Goal: Information Seeking & Learning: Learn about a topic

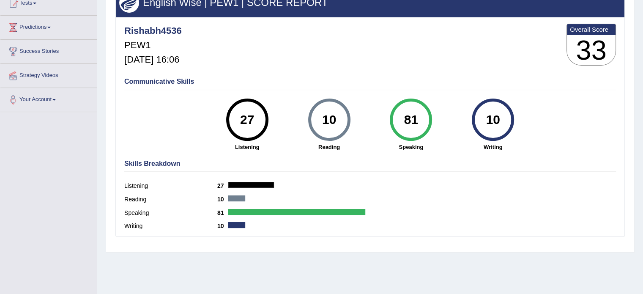
scroll to position [23, 0]
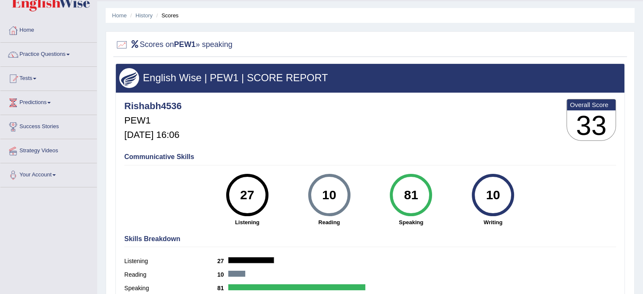
click at [423, 196] on div "81" at bounding box center [411, 194] width 31 height 35
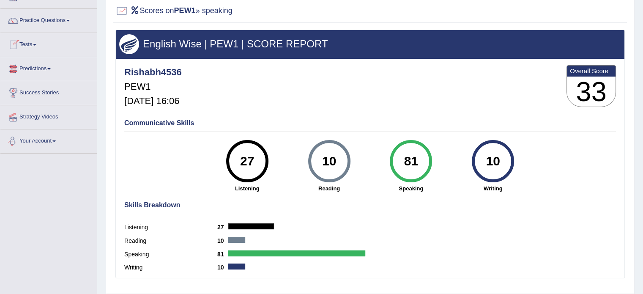
scroll to position [0, 0]
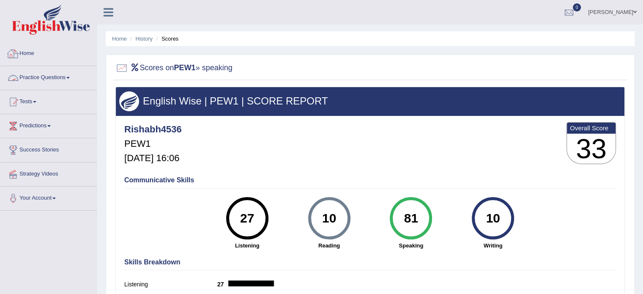
click at [30, 57] on link "Home" at bounding box center [48, 52] width 96 height 21
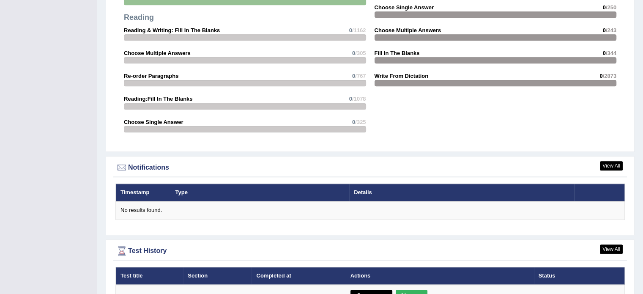
scroll to position [932, 0]
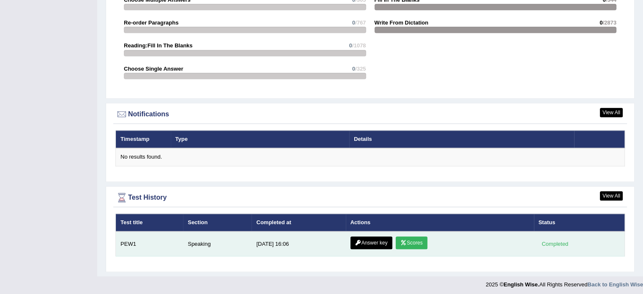
click at [408, 240] on link "Scores" at bounding box center [411, 242] width 31 height 13
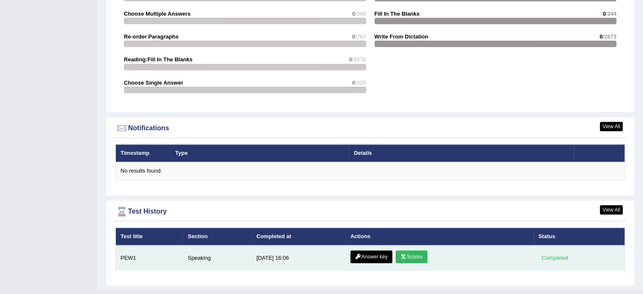
scroll to position [932, 0]
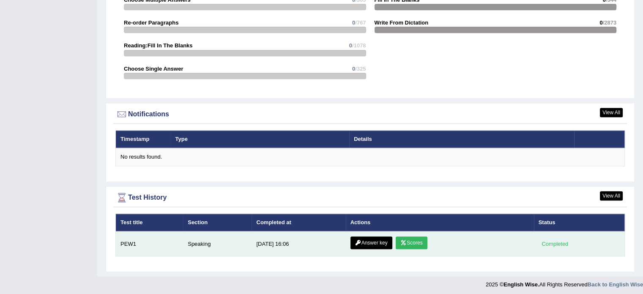
click at [197, 241] on td "Speaking" at bounding box center [217, 243] width 68 height 25
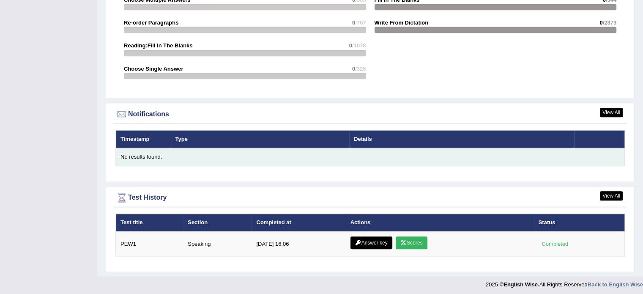
click at [156, 153] on div "No results found." at bounding box center [369, 157] width 499 height 8
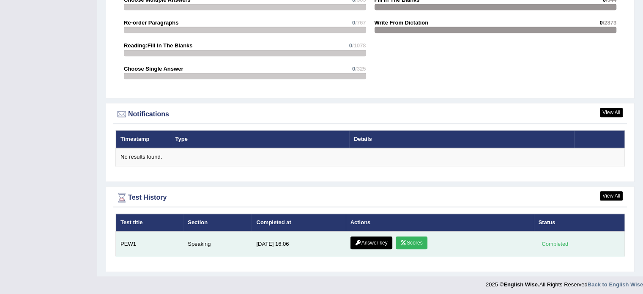
click at [399, 246] on link "Scores" at bounding box center [411, 242] width 31 height 13
click at [355, 240] on icon at bounding box center [358, 242] width 6 height 5
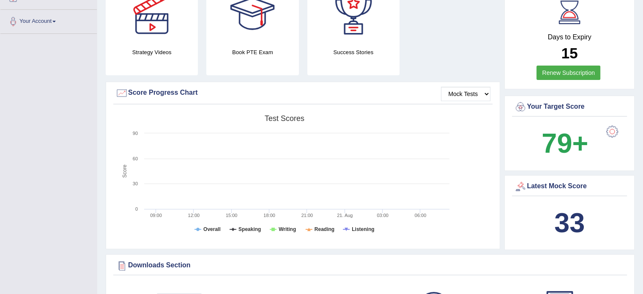
scroll to position [165, 0]
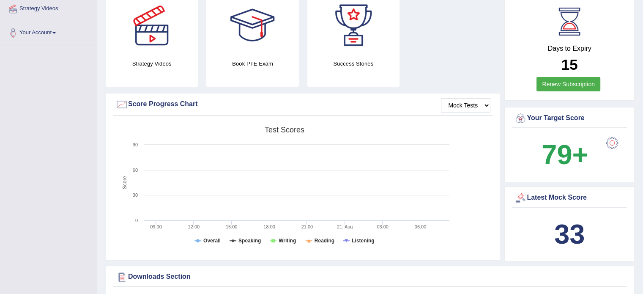
click at [564, 239] on b "33" at bounding box center [569, 233] width 30 height 31
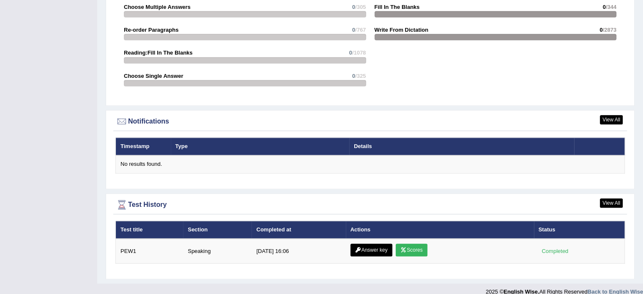
scroll to position [932, 0]
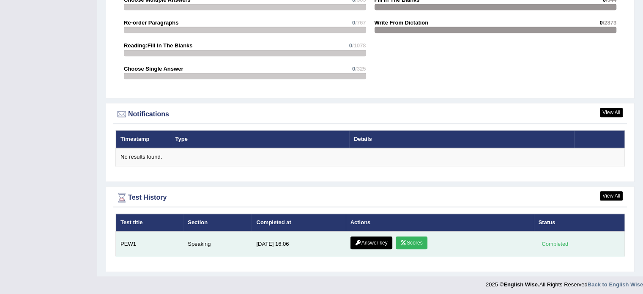
click at [402, 241] on icon at bounding box center [403, 242] width 6 height 5
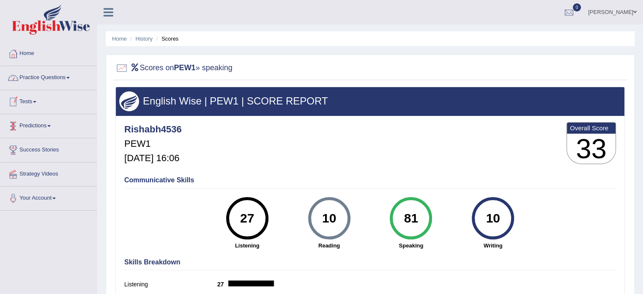
click at [42, 78] on link "Practice Questions" at bounding box center [48, 76] width 96 height 21
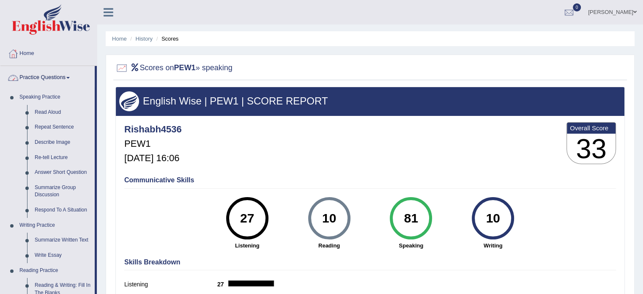
click at [42, 83] on link "Practice Questions" at bounding box center [47, 76] width 94 height 21
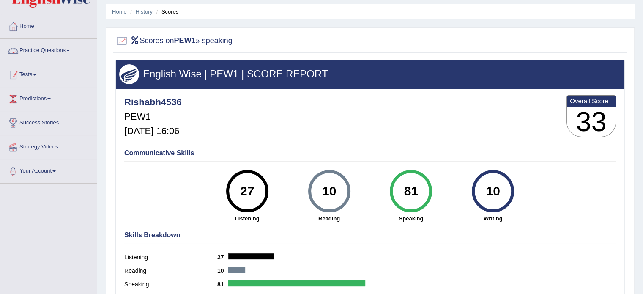
scroll to position [42, 0]
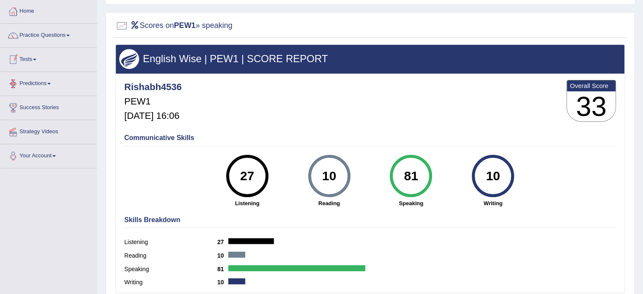
click at [33, 56] on link "Tests" at bounding box center [48, 58] width 96 height 21
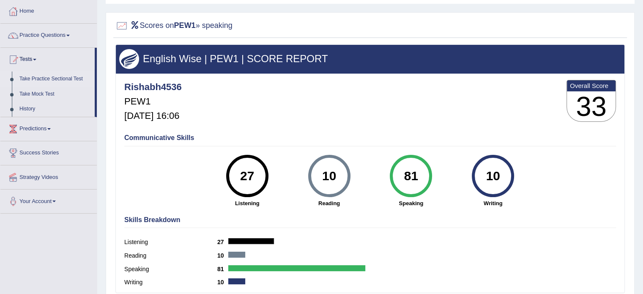
click at [50, 79] on link "Take Practice Sectional Test" at bounding box center [55, 78] width 79 height 15
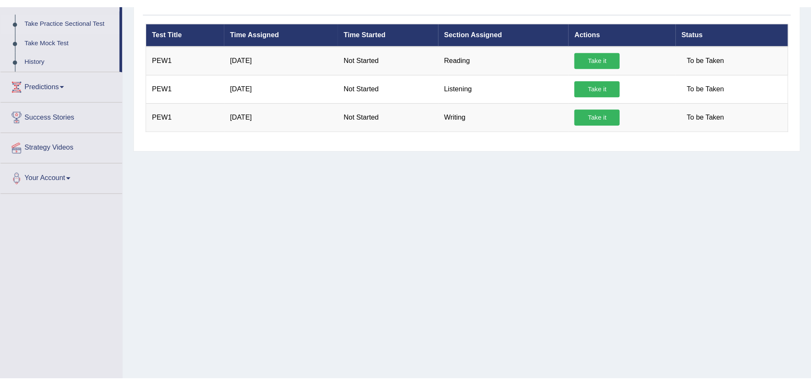
scroll to position [59, 0]
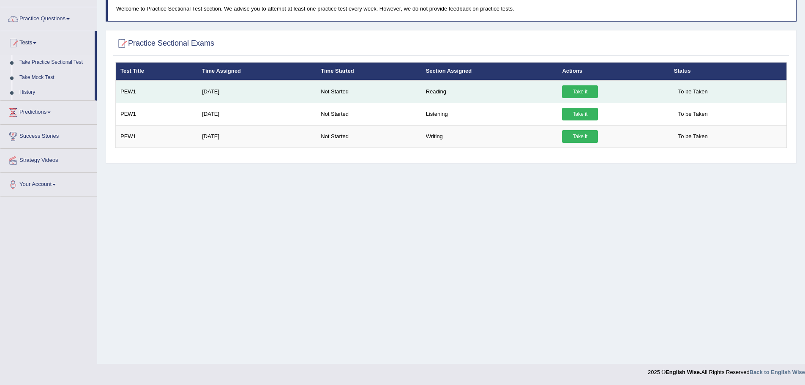
click at [587, 94] on link "Take it" at bounding box center [580, 91] width 36 height 13
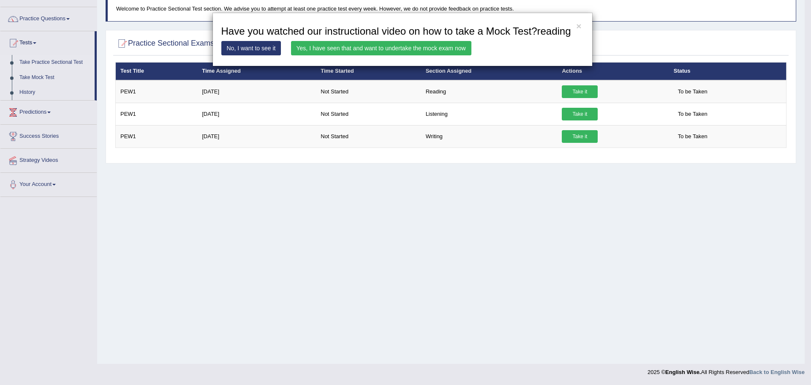
click at [354, 44] on link "Yes, I have seen that and want to undertake the mock exam now" at bounding box center [381, 48] width 180 height 14
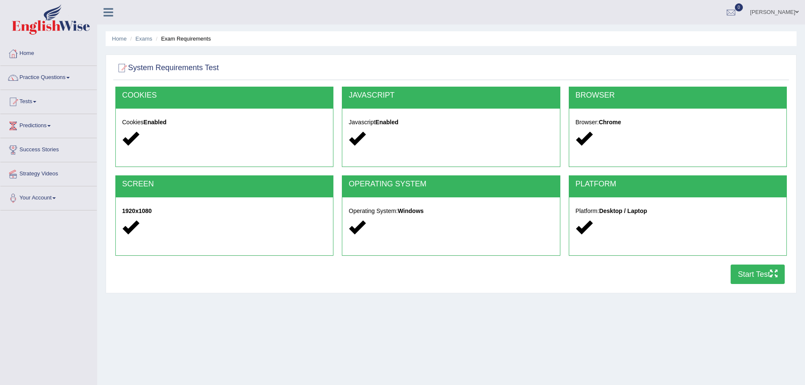
click at [738, 270] on button "Start Test" at bounding box center [758, 274] width 54 height 19
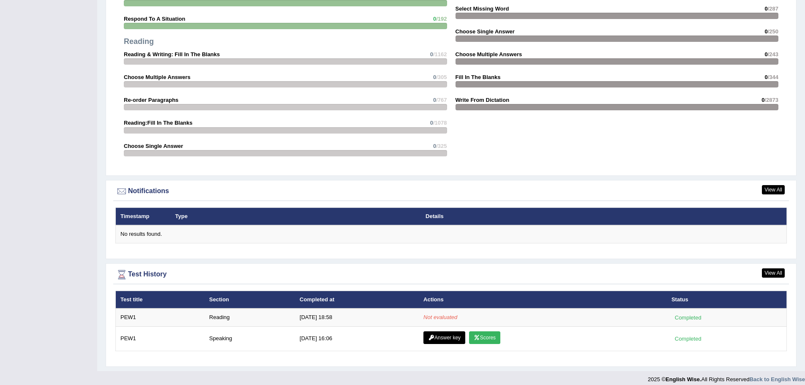
scroll to position [862, 0]
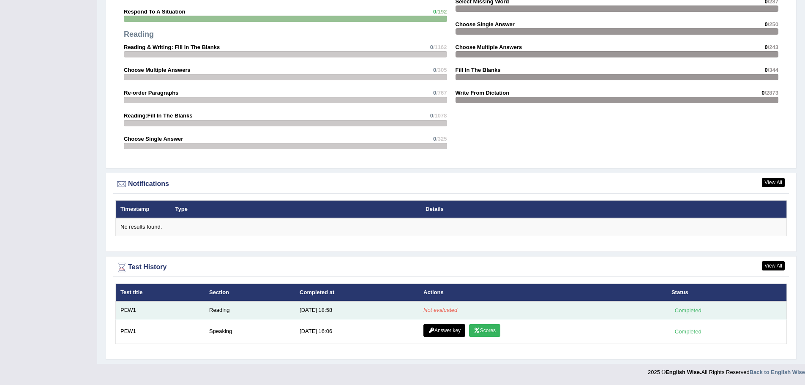
click at [441, 311] on em "Not evaluated" at bounding box center [440, 310] width 34 height 6
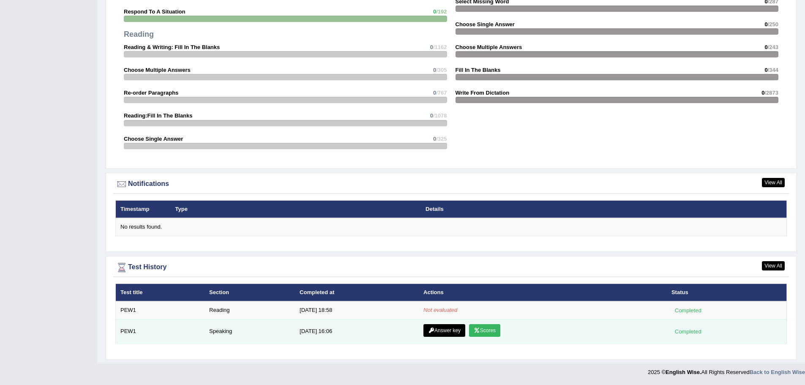
click at [485, 328] on link "Scores" at bounding box center [484, 330] width 31 height 13
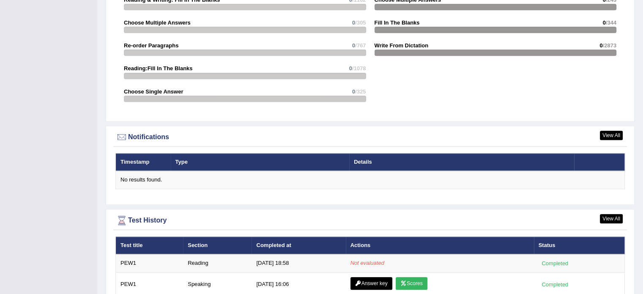
scroll to position [950, 0]
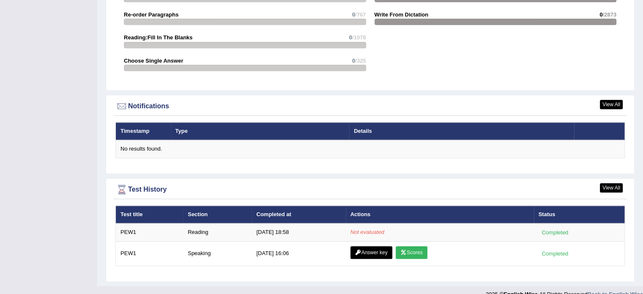
scroll to position [950, 0]
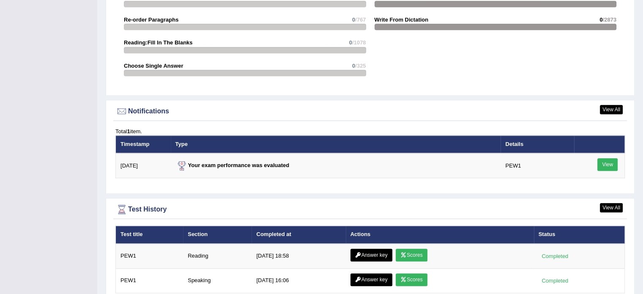
scroll to position [971, 0]
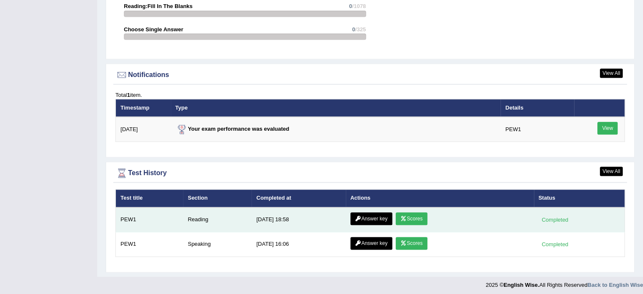
click at [402, 212] on link "Scores" at bounding box center [411, 218] width 31 height 13
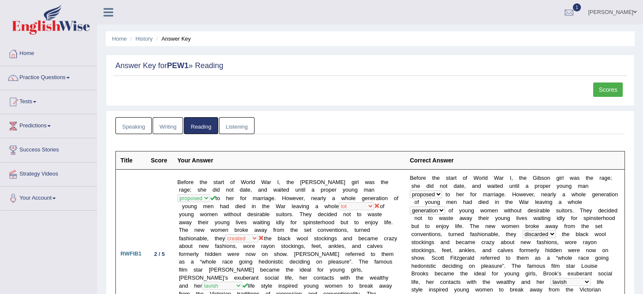
click at [133, 124] on link "Speaking" at bounding box center [133, 125] width 36 height 17
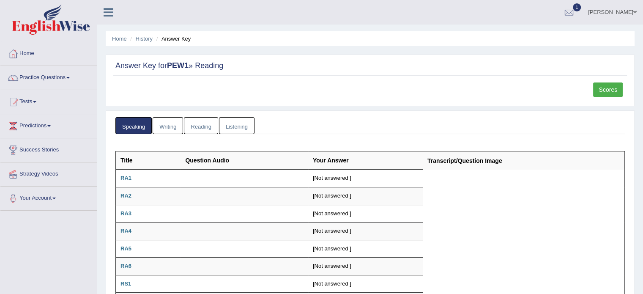
click at [192, 125] on link "Reading" at bounding box center [201, 125] width 34 height 17
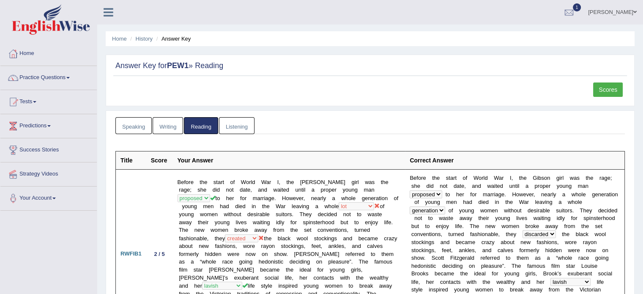
click at [233, 118] on link "Listening" at bounding box center [236, 125] width 35 height 17
click at [233, 124] on link "Listening" at bounding box center [236, 125] width 35 height 17
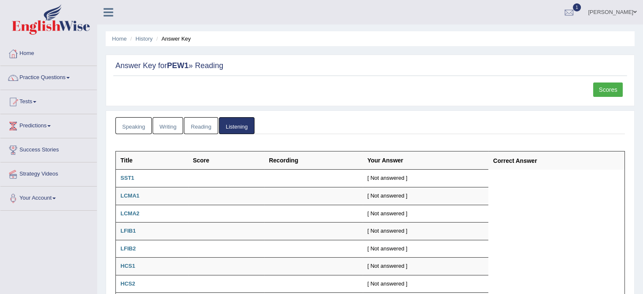
click at [201, 128] on link "Reading" at bounding box center [201, 125] width 34 height 17
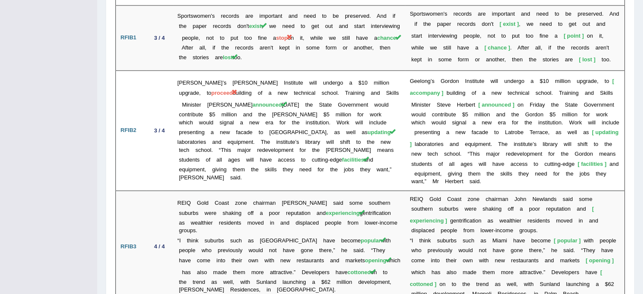
scroll to position [1395, 0]
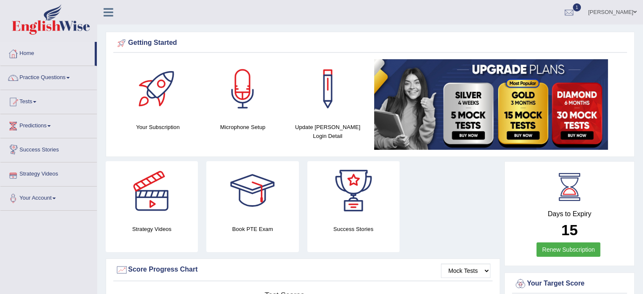
click at [34, 103] on link "Tests" at bounding box center [48, 100] width 96 height 21
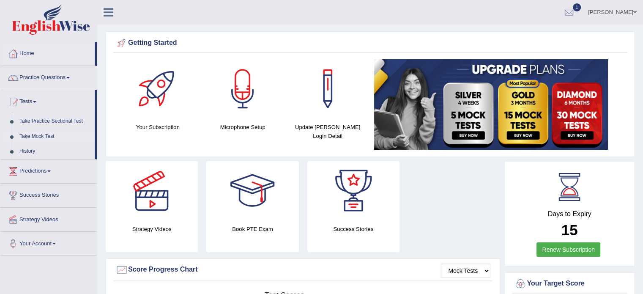
click at [38, 134] on link "Take Mock Test" at bounding box center [55, 136] width 79 height 15
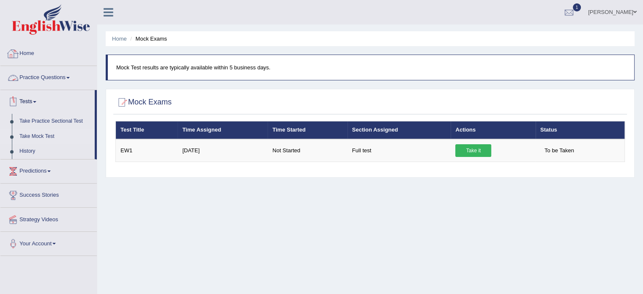
click at [68, 74] on link "Practice Questions" at bounding box center [48, 76] width 96 height 21
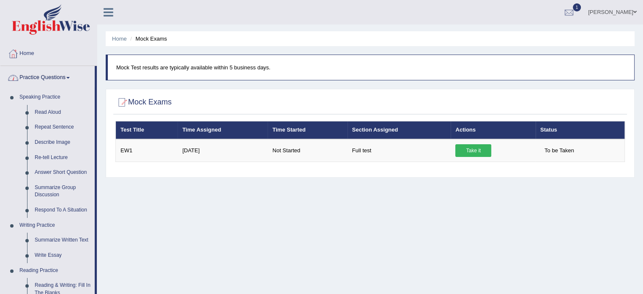
click at [66, 77] on link "Practice Questions" at bounding box center [47, 76] width 94 height 21
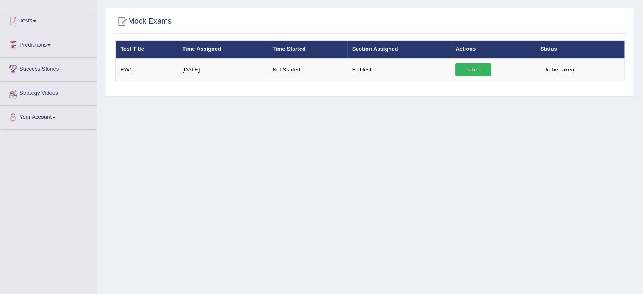
scroll to position [85, 0]
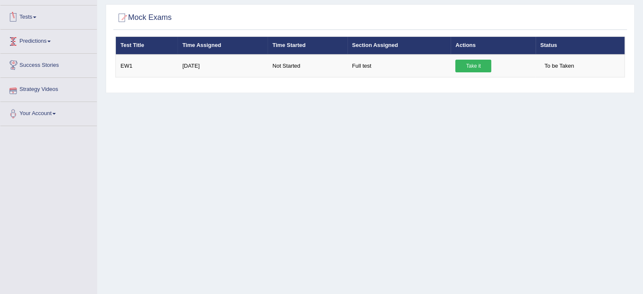
click at [39, 41] on link "Predictions" at bounding box center [48, 40] width 96 height 21
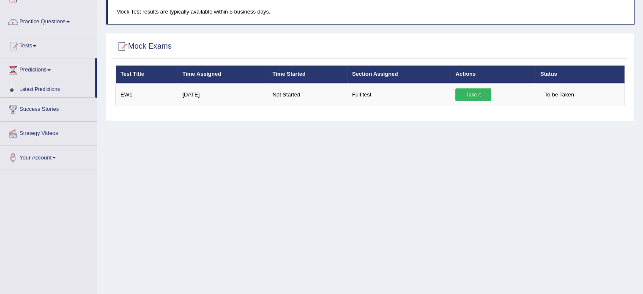
scroll to position [42, 0]
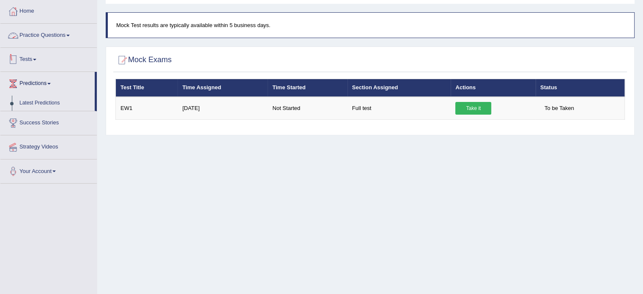
click at [35, 59] on link "Tests" at bounding box center [48, 58] width 96 height 21
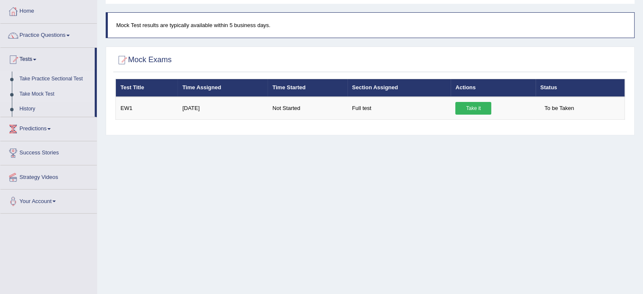
click at [55, 77] on link "Take Practice Sectional Test" at bounding box center [55, 78] width 79 height 15
